Goal: Find specific page/section: Find specific page/section

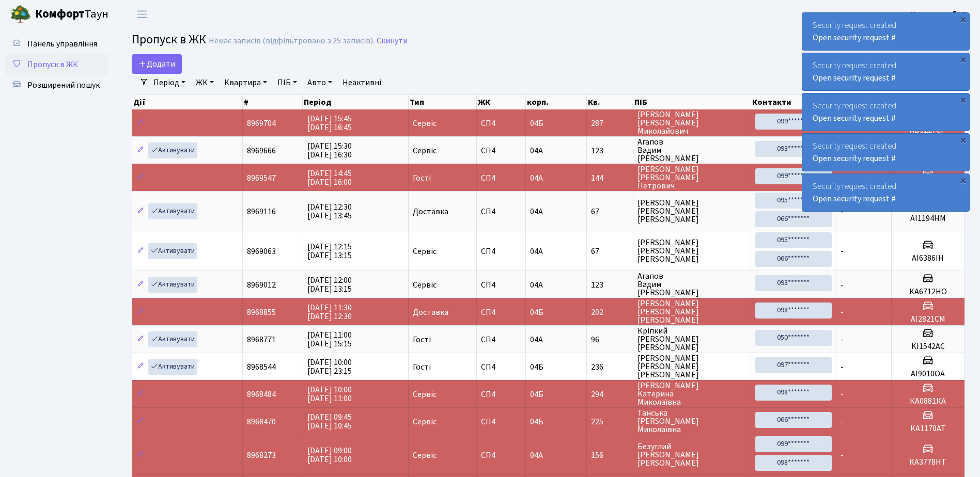
select select "25"
click at [63, 65] on span "Пропуск в ЖК" at bounding box center [52, 64] width 51 height 11
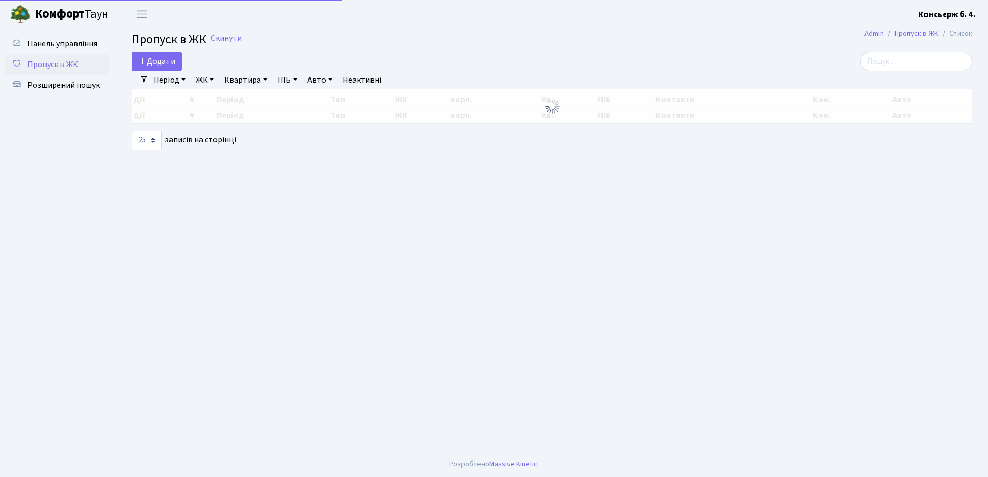
select select "25"
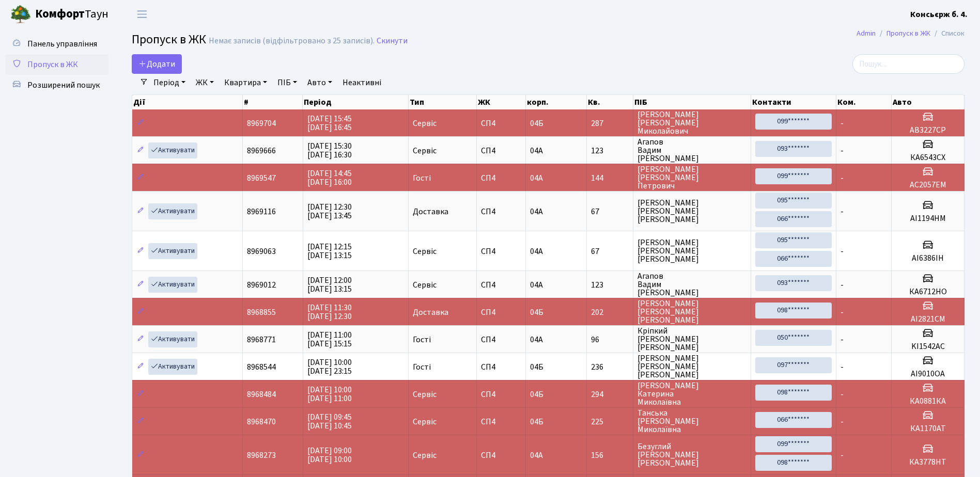
click at [80, 60] on link "Пропуск в ЖК" at bounding box center [56, 64] width 103 height 21
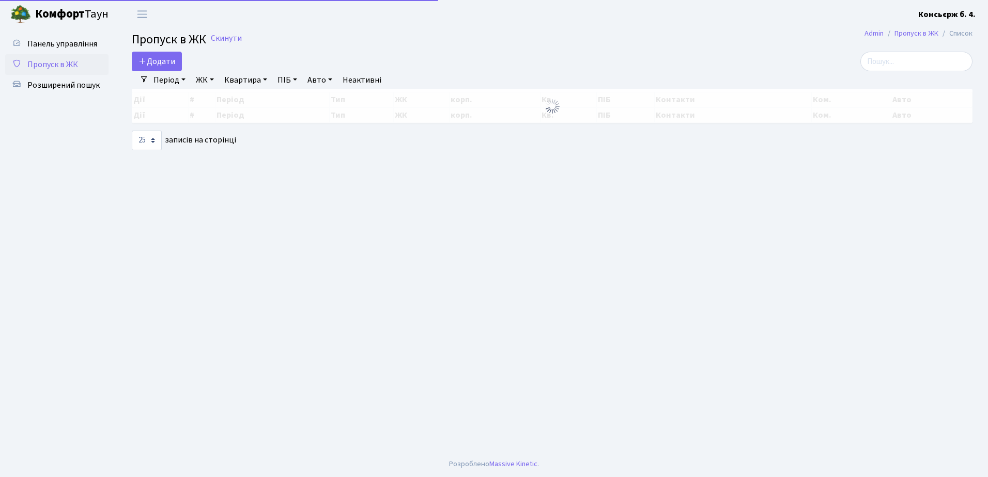
select select "25"
